Goal: Transaction & Acquisition: Subscribe to service/newsletter

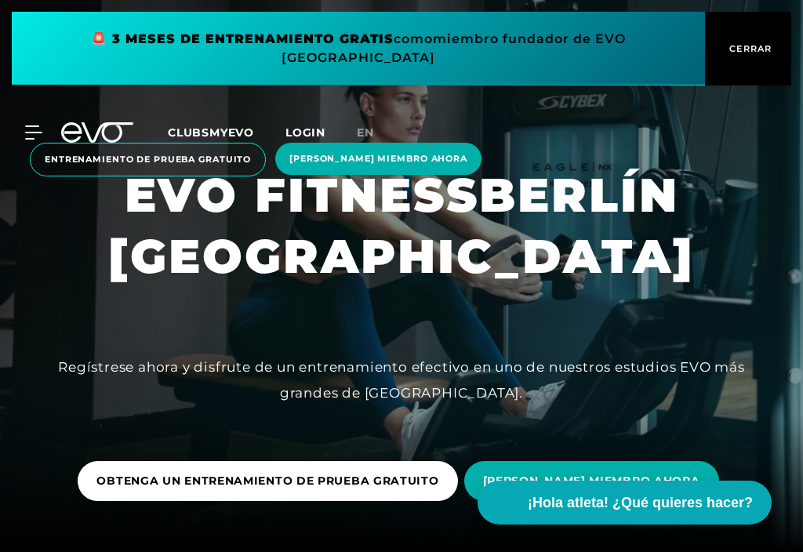
click at [583, 45] on span at bounding box center [358, 49] width 693 height 74
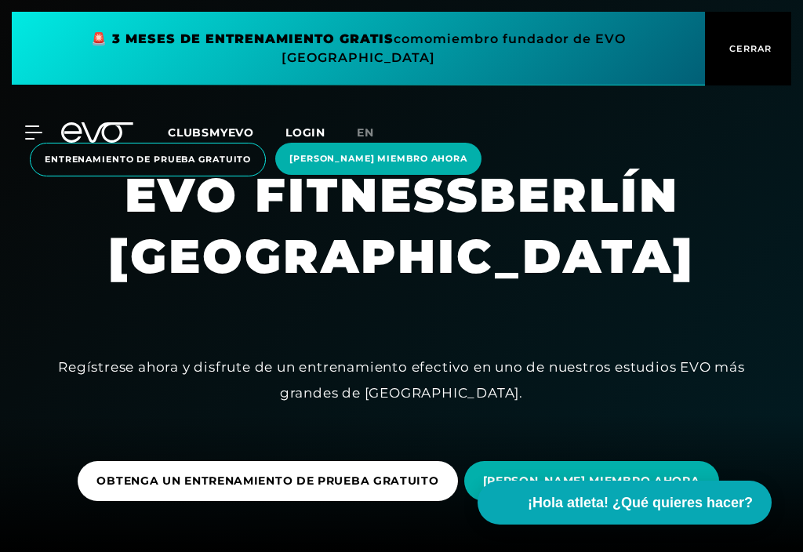
click at [340, 66] on span at bounding box center [358, 49] width 693 height 74
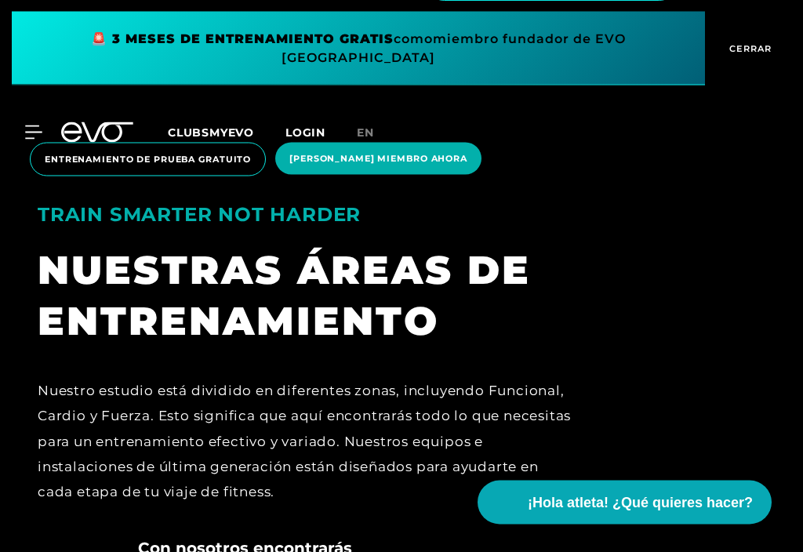
scroll to position [2762, 0]
click at [384, 169] on span "[PERSON_NAME] MIEMBRO AHORA" at bounding box center [378, 159] width 206 height 32
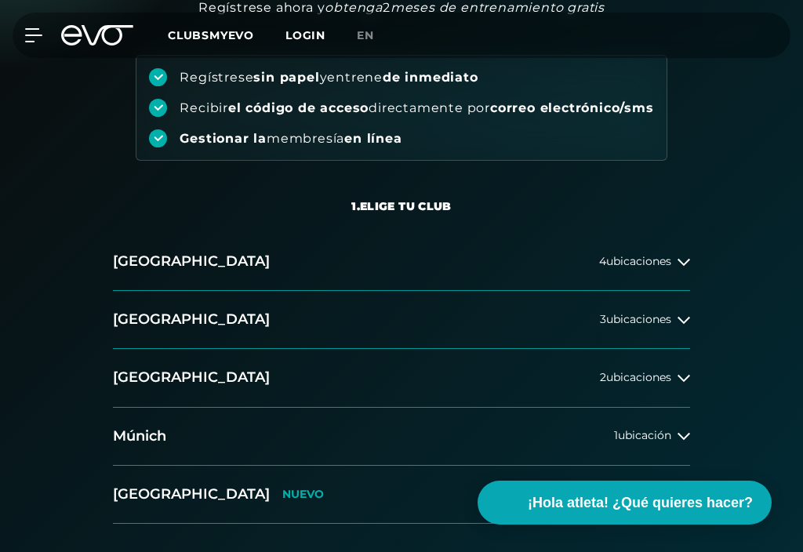
scroll to position [175, 0]
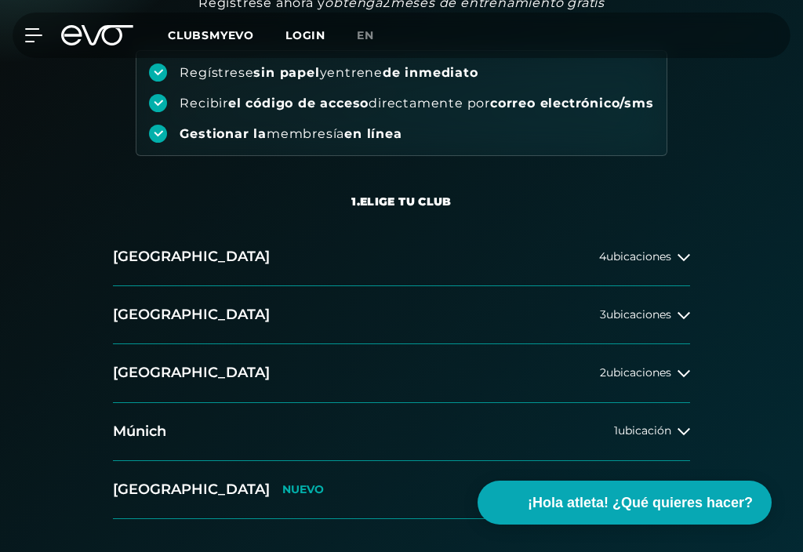
click at [677, 313] on div at bounding box center [683, 315] width 13 height 13
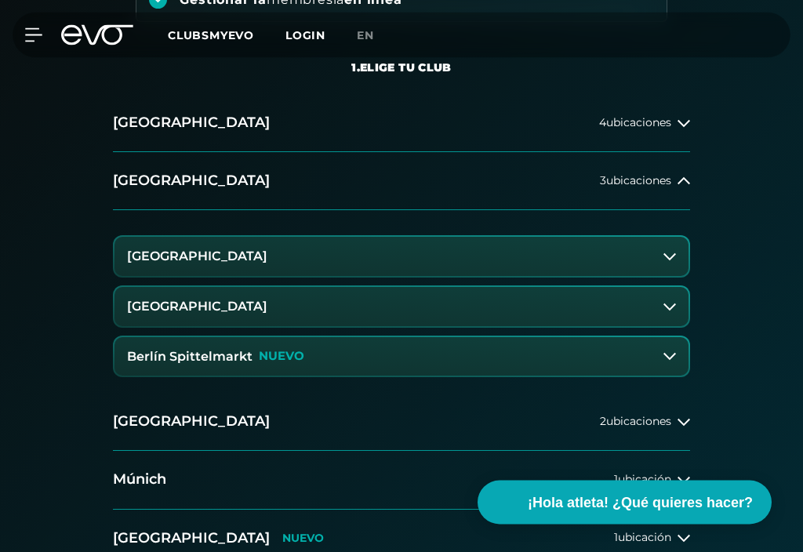
scroll to position [309, 0]
click at [470, 305] on button "[GEOGRAPHIC_DATA]" at bounding box center [401, 306] width 574 height 39
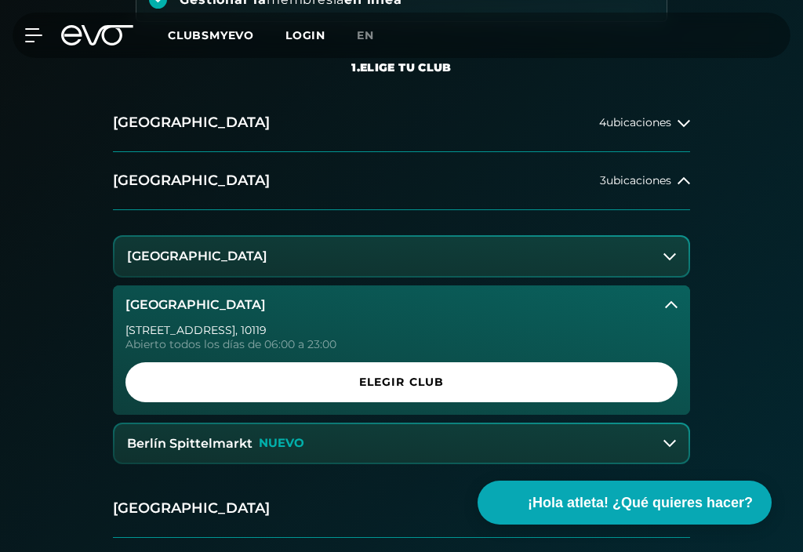
click at [524, 374] on span "ELEGIR CLUB" at bounding box center [401, 382] width 514 height 16
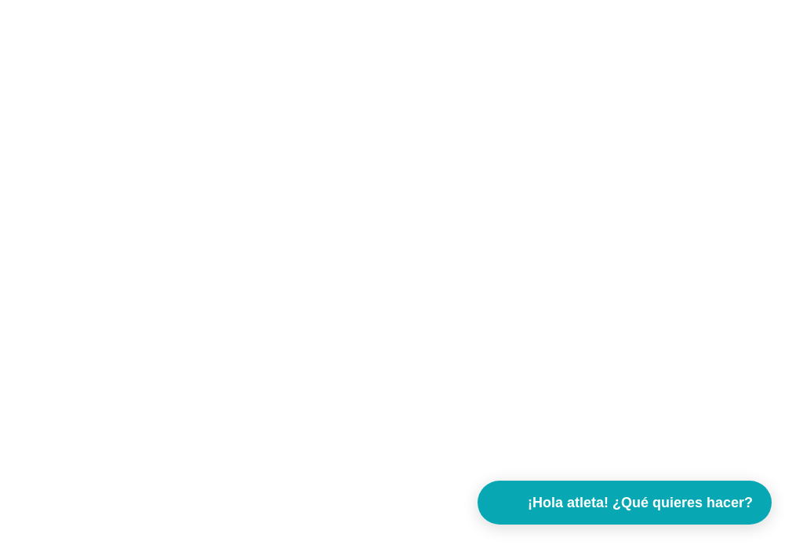
scroll to position [0, 0]
